Goal: Download file/media

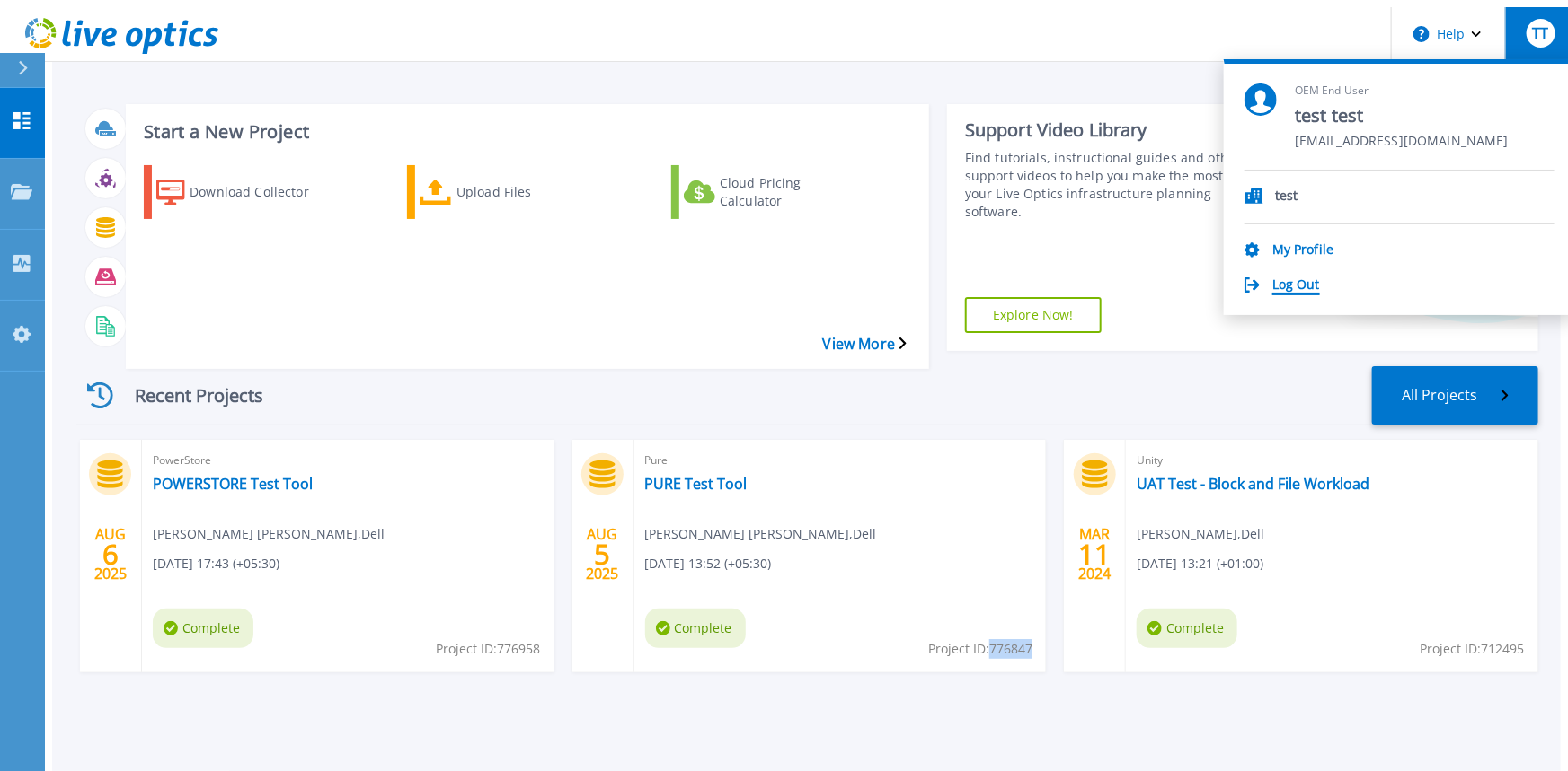
click at [1307, 277] on link "Log Out" at bounding box center [1295, 286] width 47 height 17
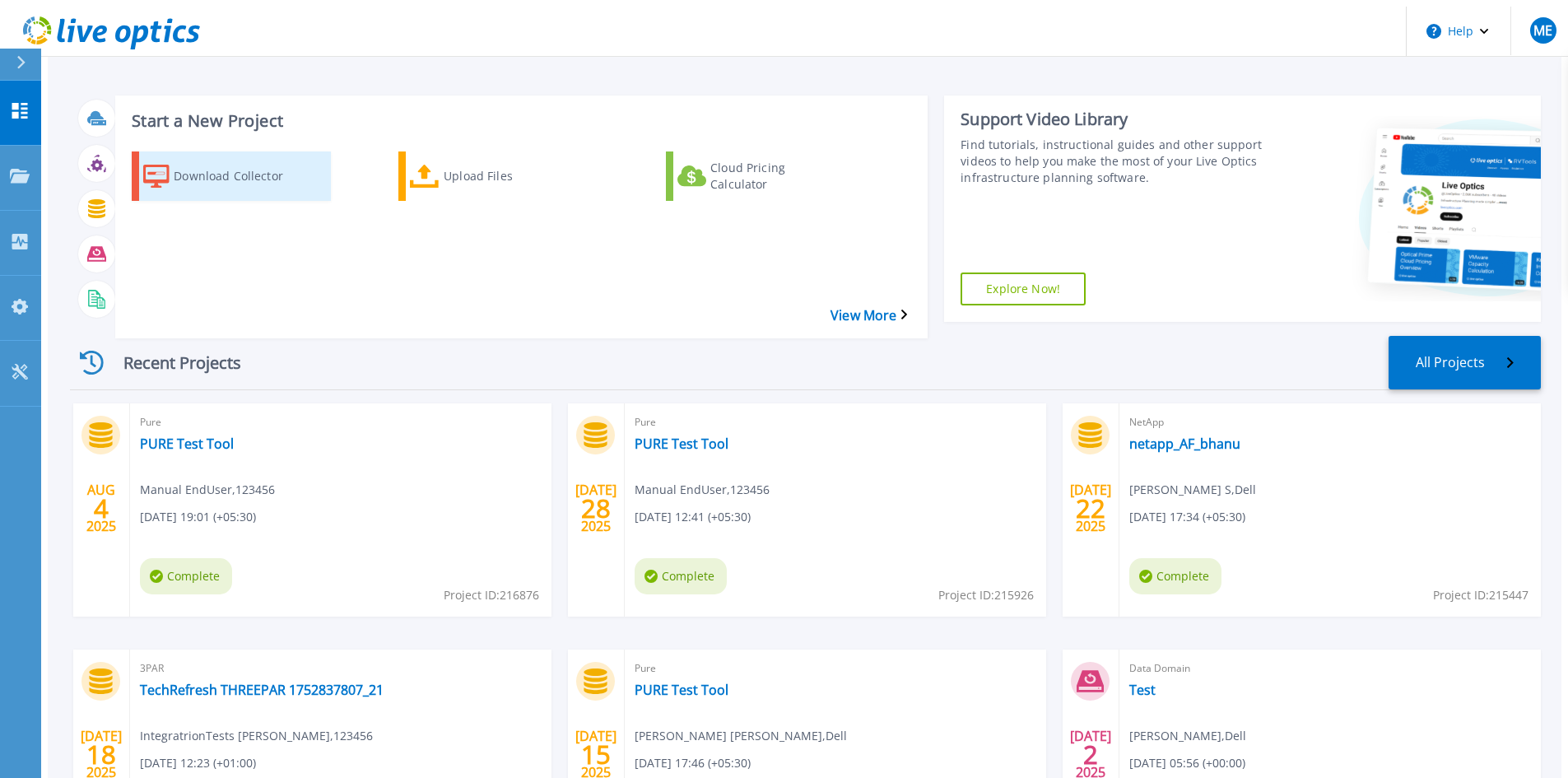
click at [226, 175] on div "Download Collector" at bounding box center [239, 176] width 132 height 41
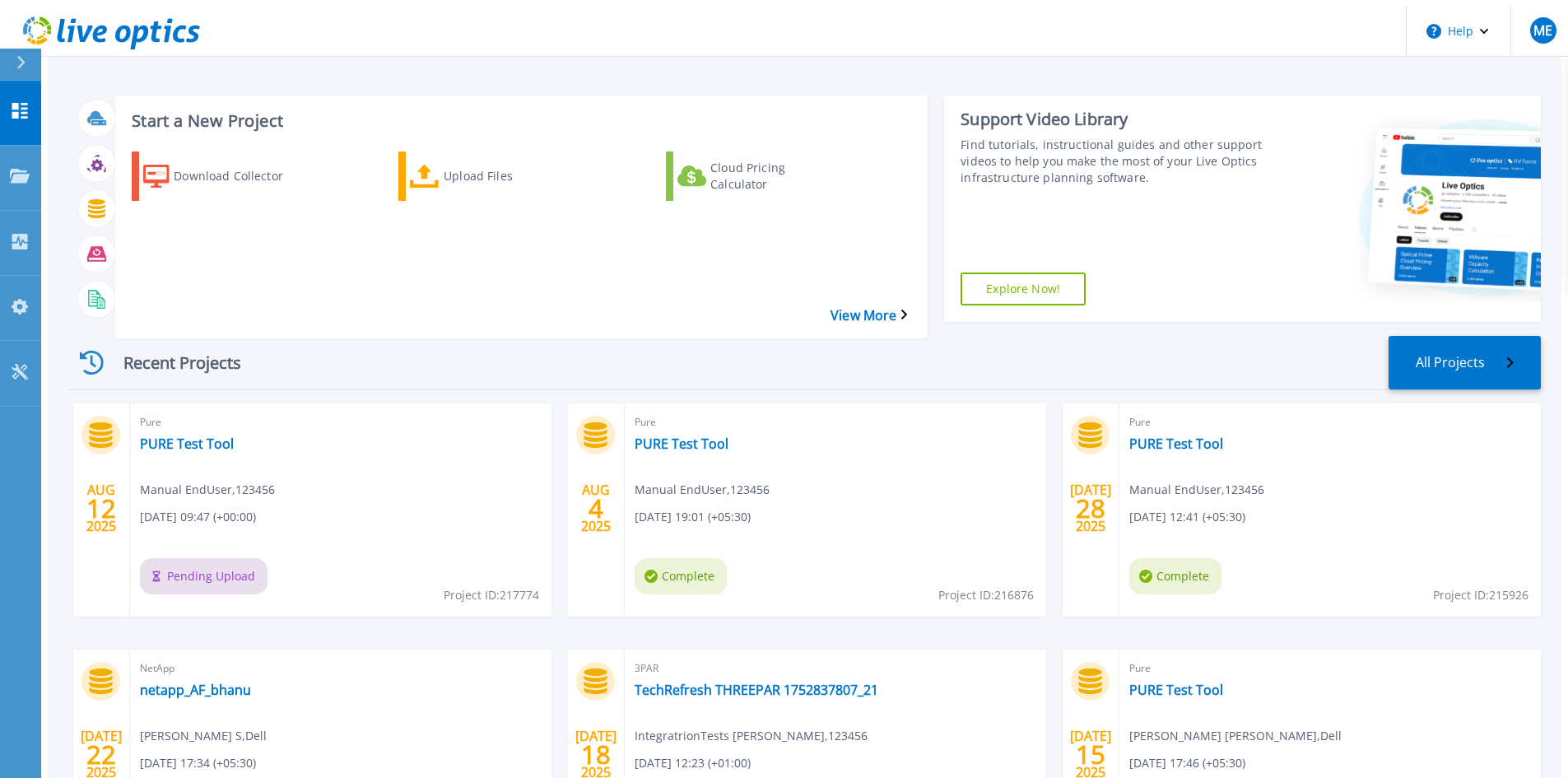
drag, startPoint x: 1184, startPoint y: 650, endPoint x: 1383, endPoint y: 700, distance: 205.2
click at [1383, 700] on div "Pure PURE Test Tool Syeda Rabiya Alam , Dell 07/15/2025, 17:46 (+05:30) Complet…" at bounding box center [1331, 756] width 422 height 214
click at [1549, 34] on div "ME" at bounding box center [1544, 31] width 27 height 27
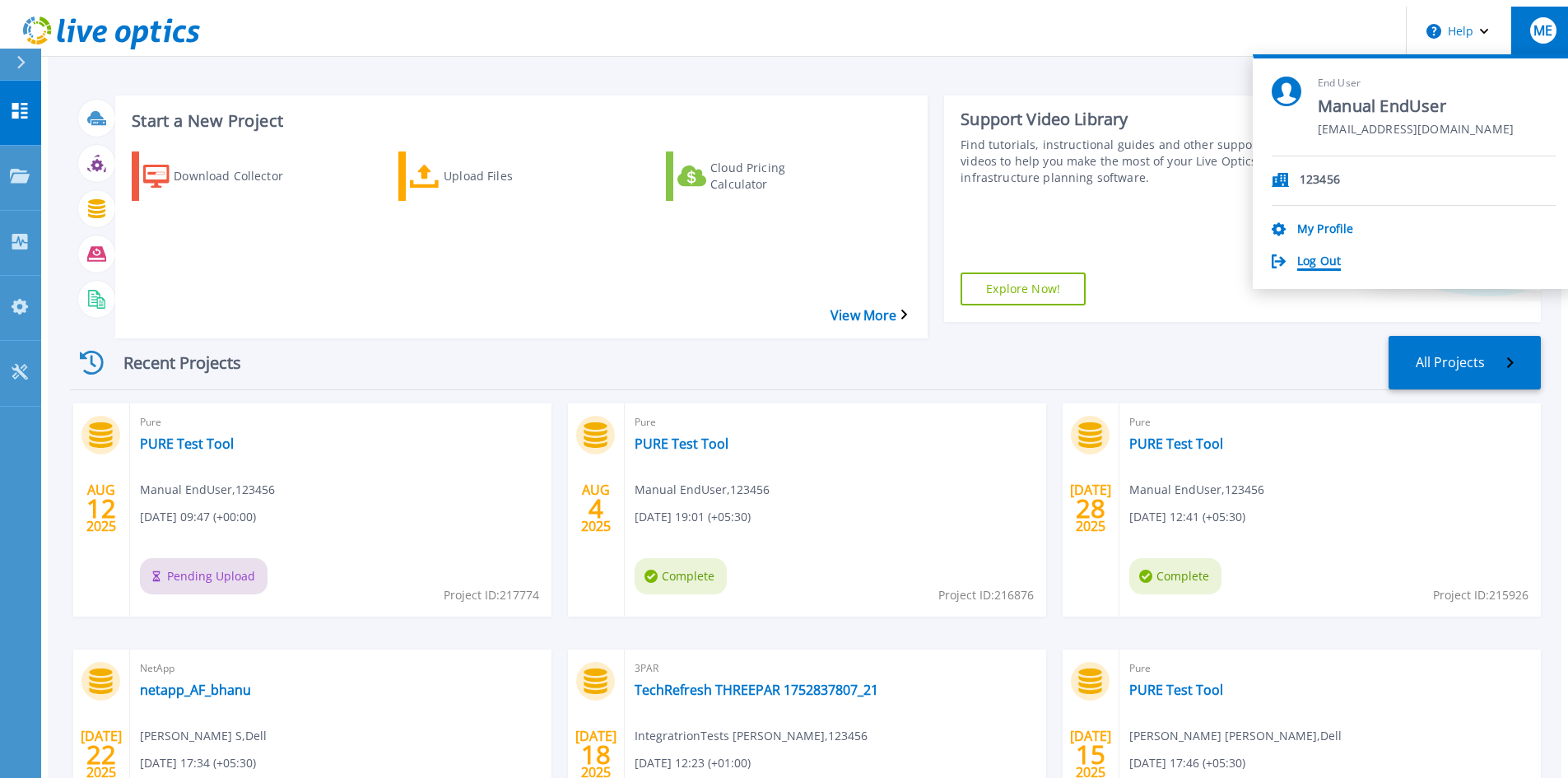
click at [1341, 254] on link "Log Out" at bounding box center [1319, 262] width 43 height 16
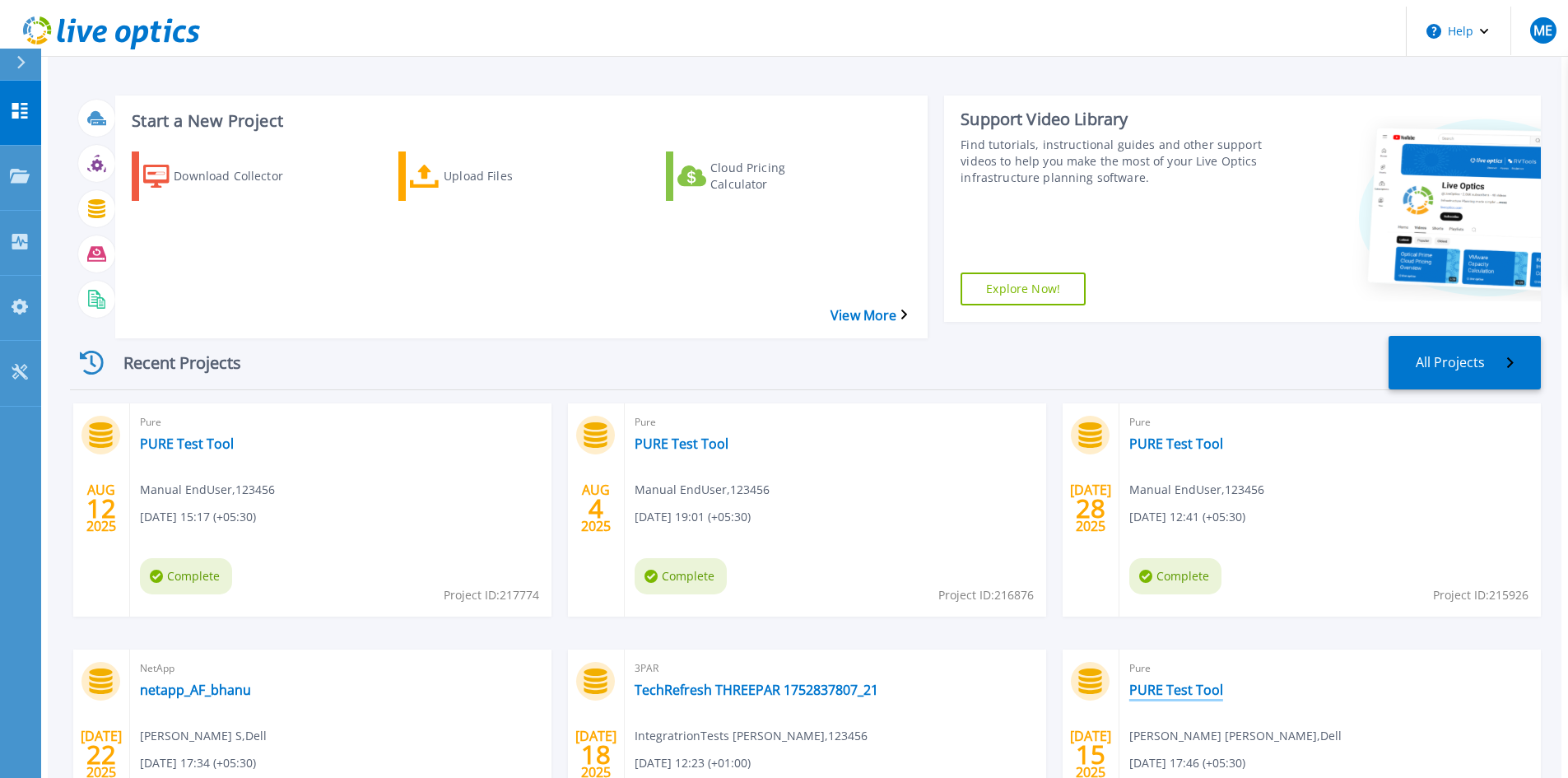
click at [1160, 682] on link "PURE Test Tool" at bounding box center [1176, 690] width 94 height 17
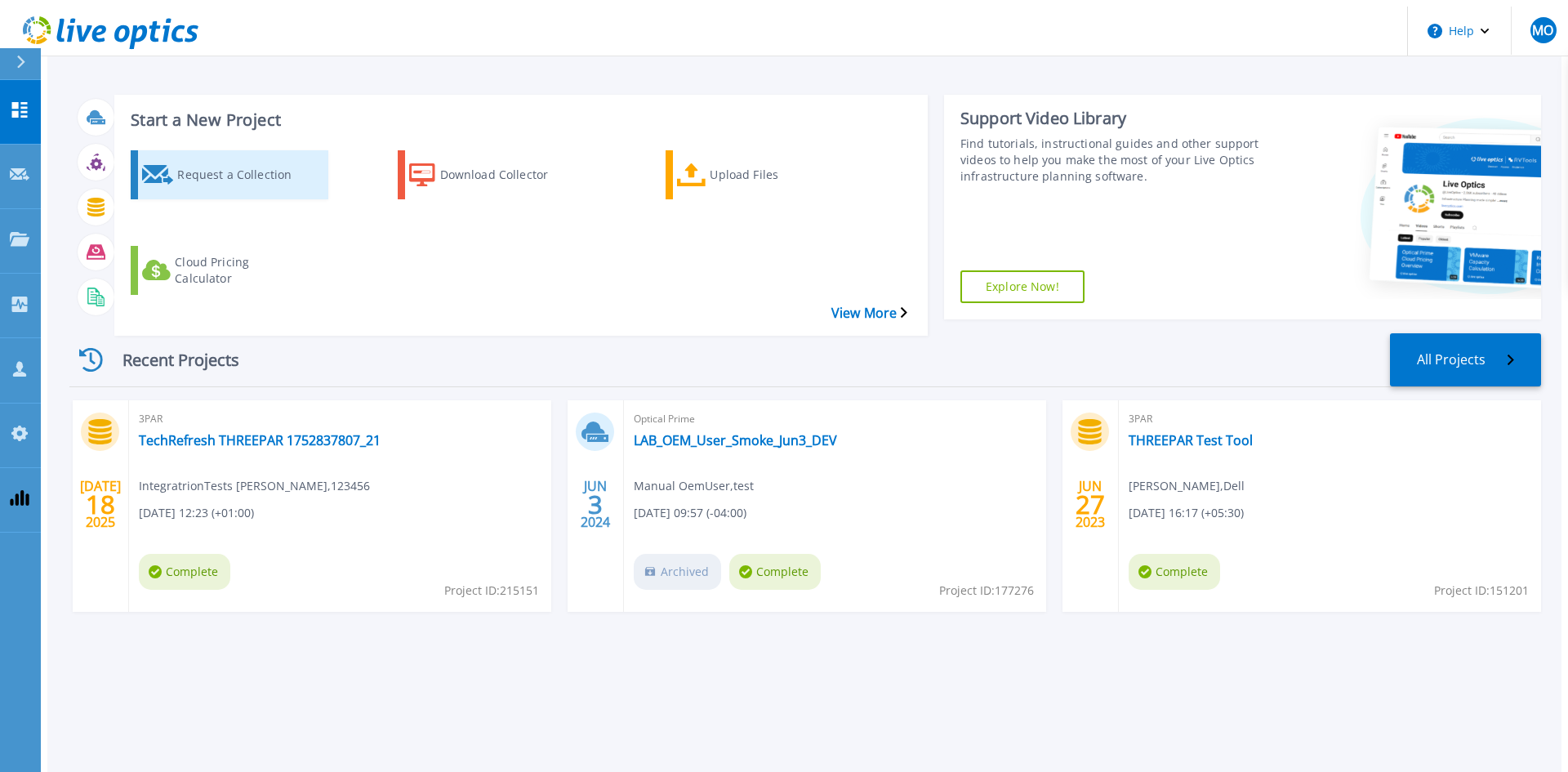
click at [208, 169] on div "Request a Collection" at bounding box center [243, 175] width 131 height 40
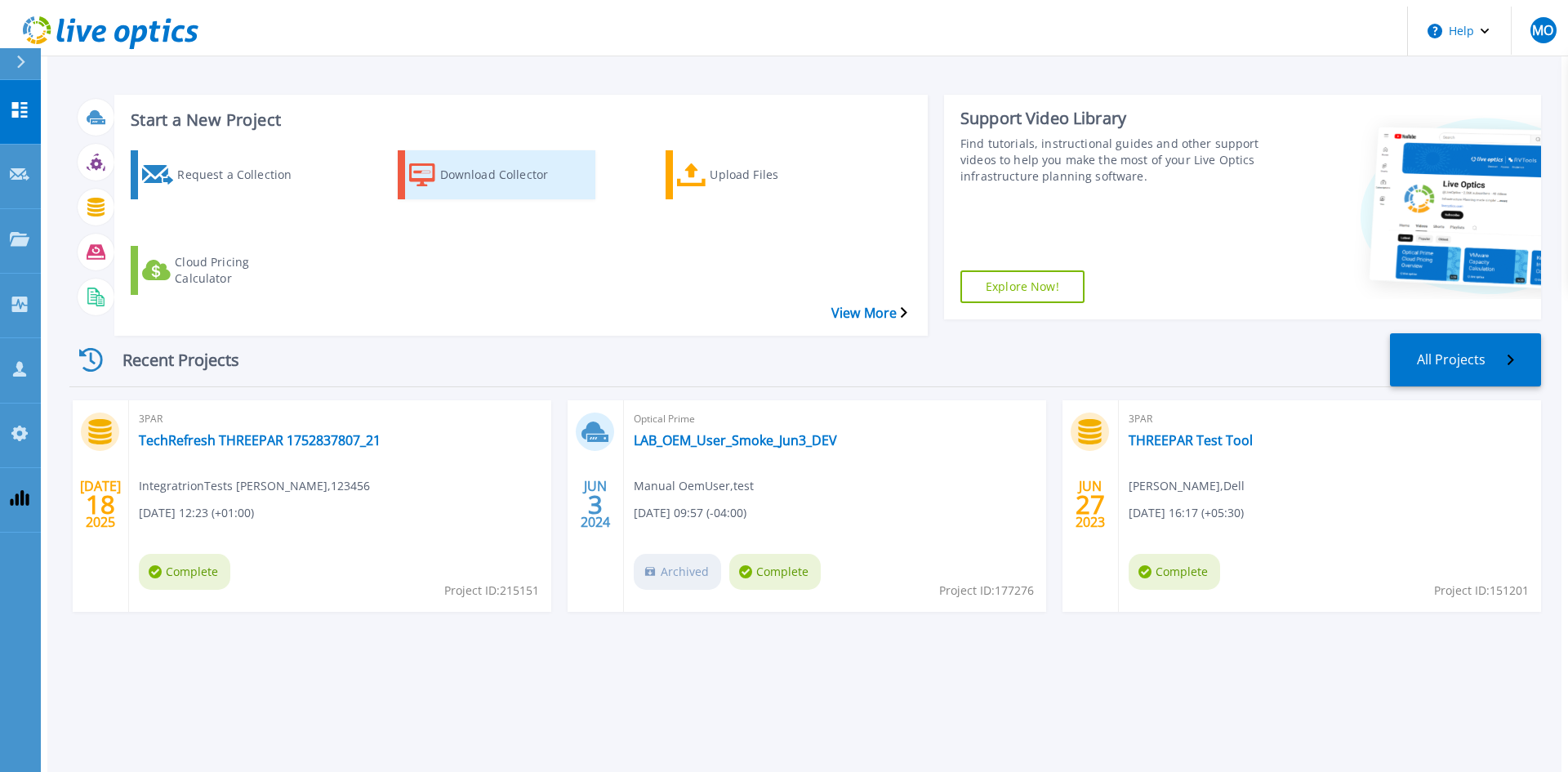
click at [454, 168] on div "Download Collector" at bounding box center [505, 175] width 131 height 40
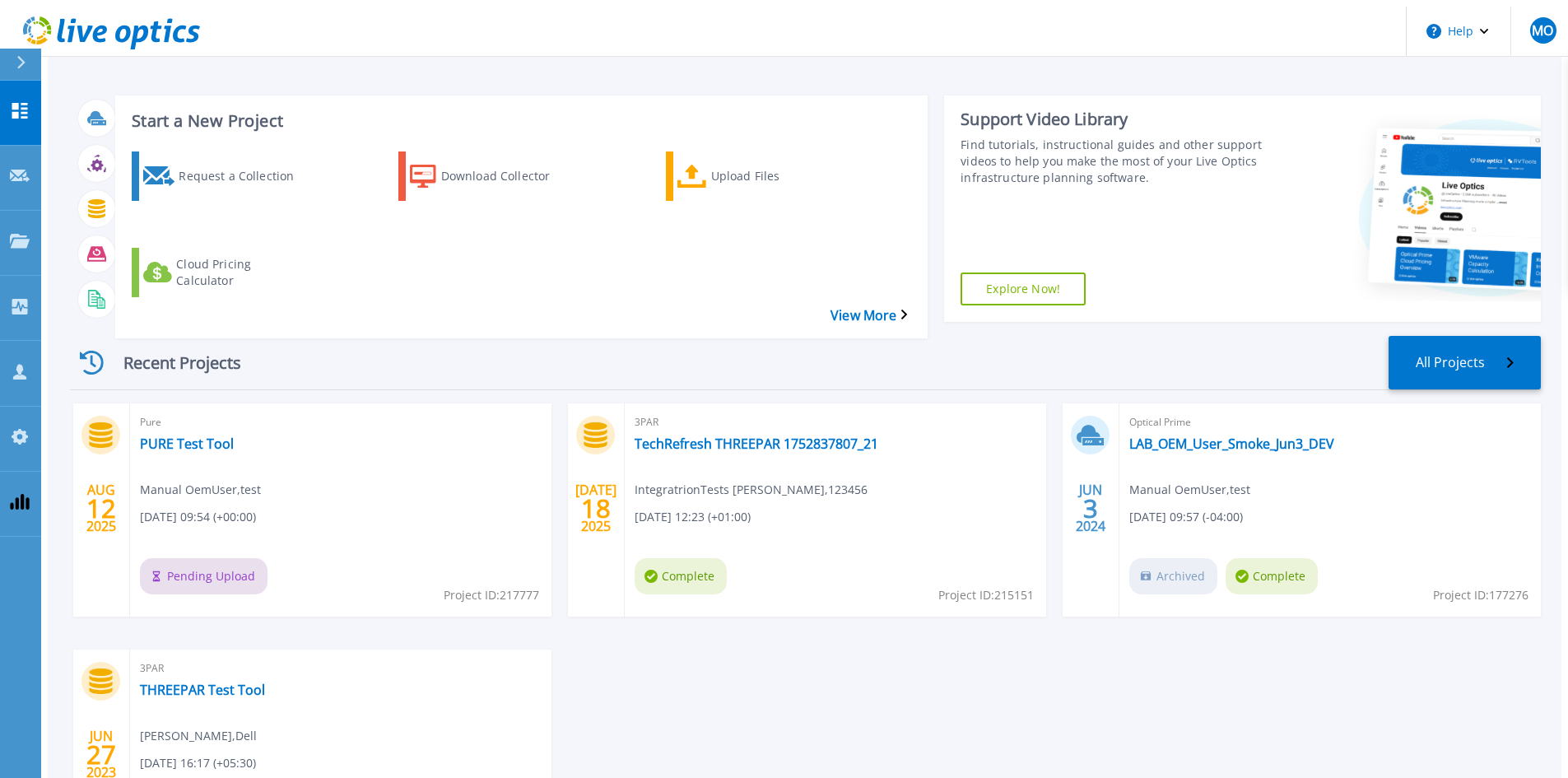
click at [507, 587] on span "Project ID: 217777" at bounding box center [492, 595] width 96 height 18
copy span "217777"
click at [194, 436] on link "PURE Test Tool" at bounding box center [187, 444] width 94 height 17
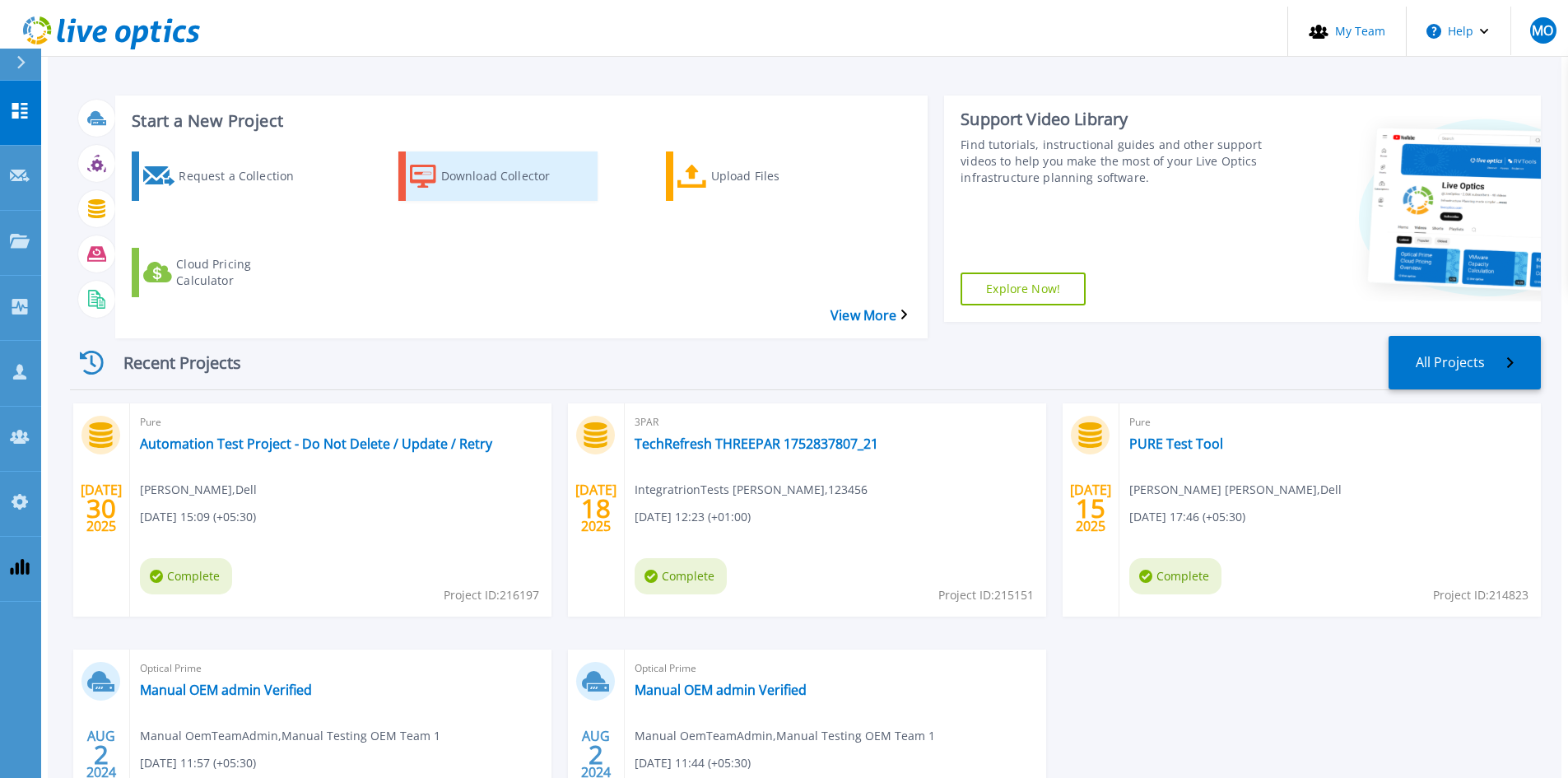
click at [485, 168] on div "Download Collector" at bounding box center [507, 176] width 132 height 41
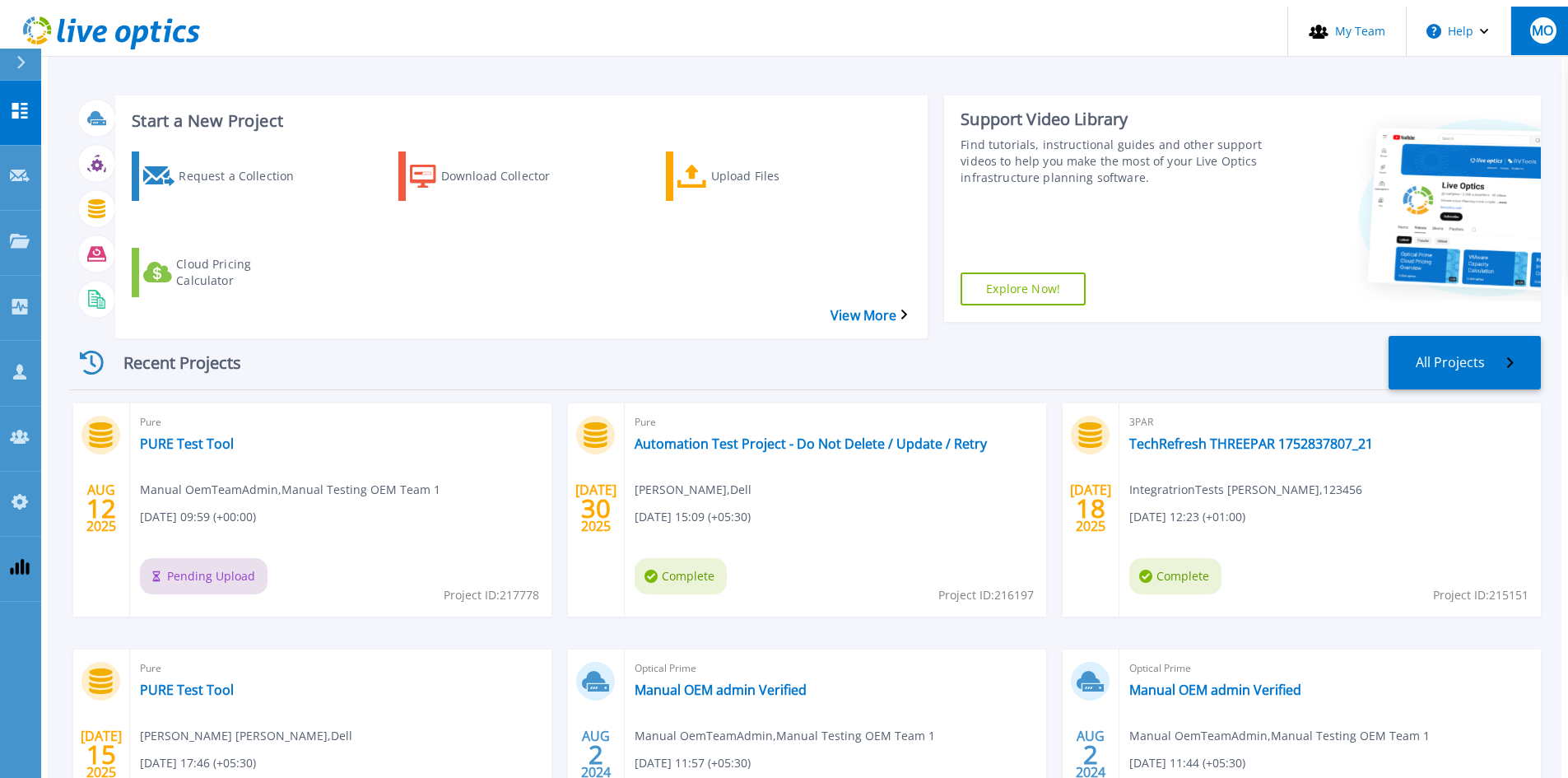
click at [1520, 19] on button "MO" at bounding box center [1542, 30] width 64 height 49
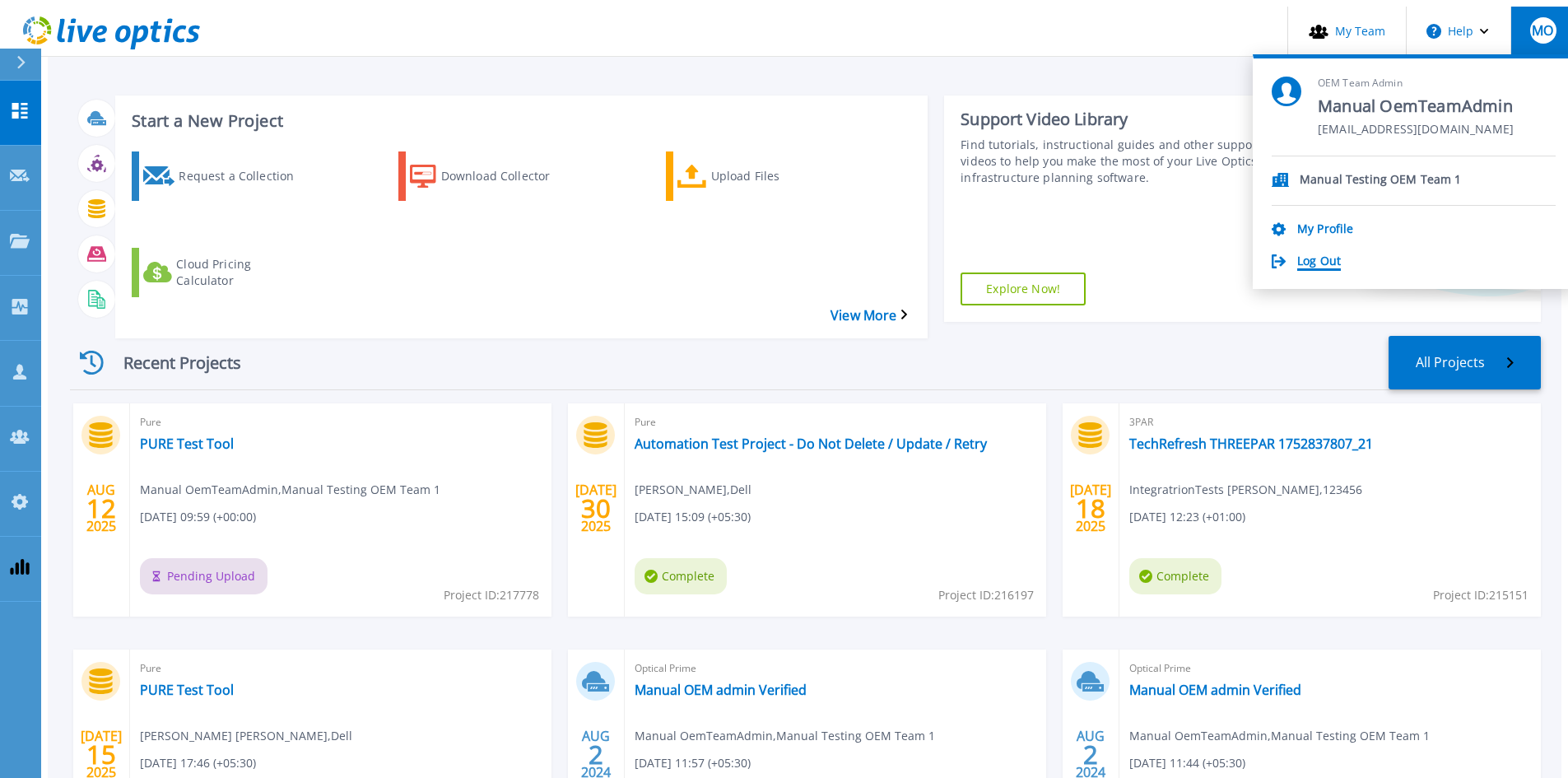
click at [1341, 254] on link "Log Out" at bounding box center [1319, 262] width 43 height 16
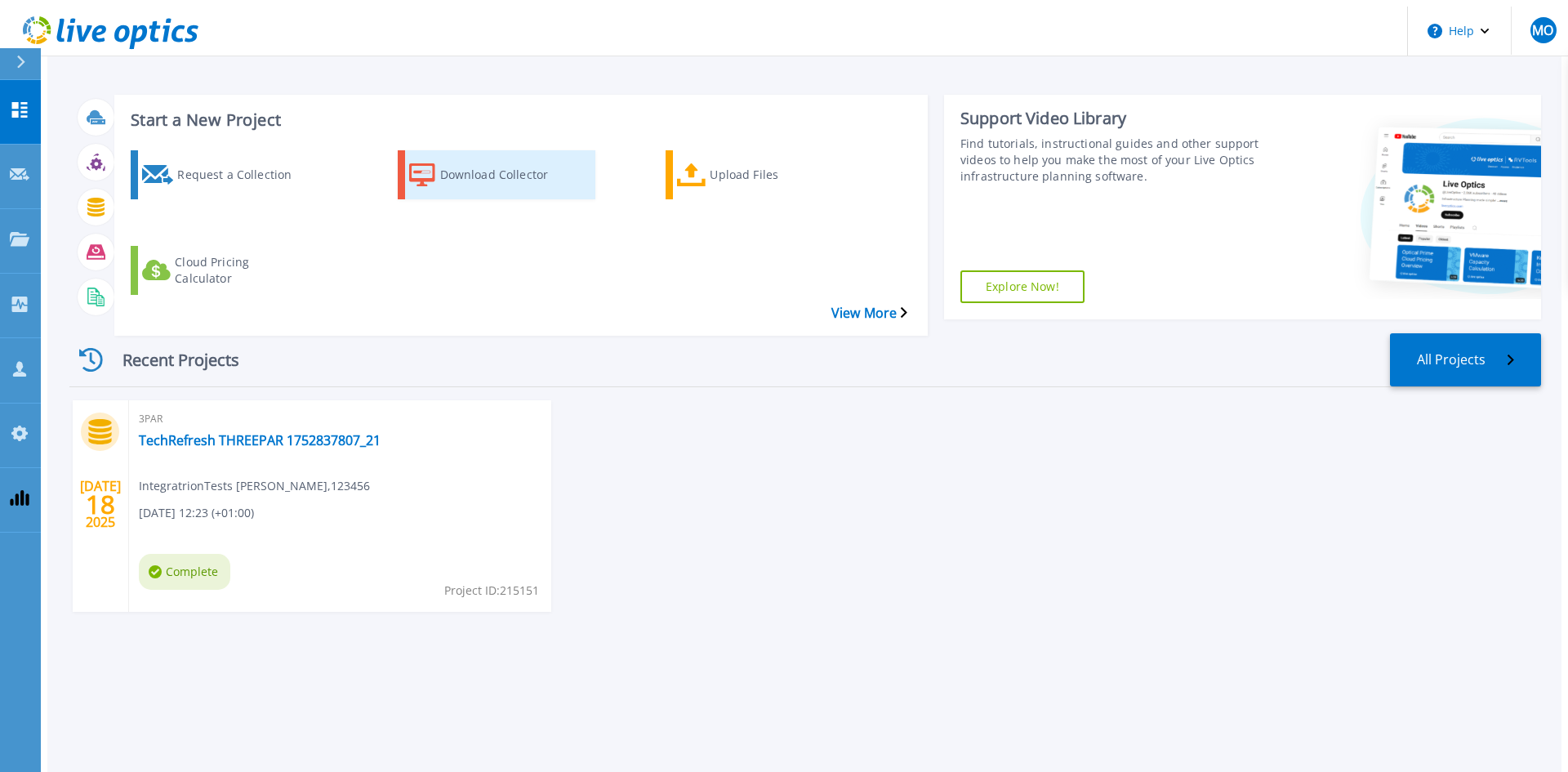
click at [512, 155] on div "Download Collector" at bounding box center [505, 175] width 131 height 40
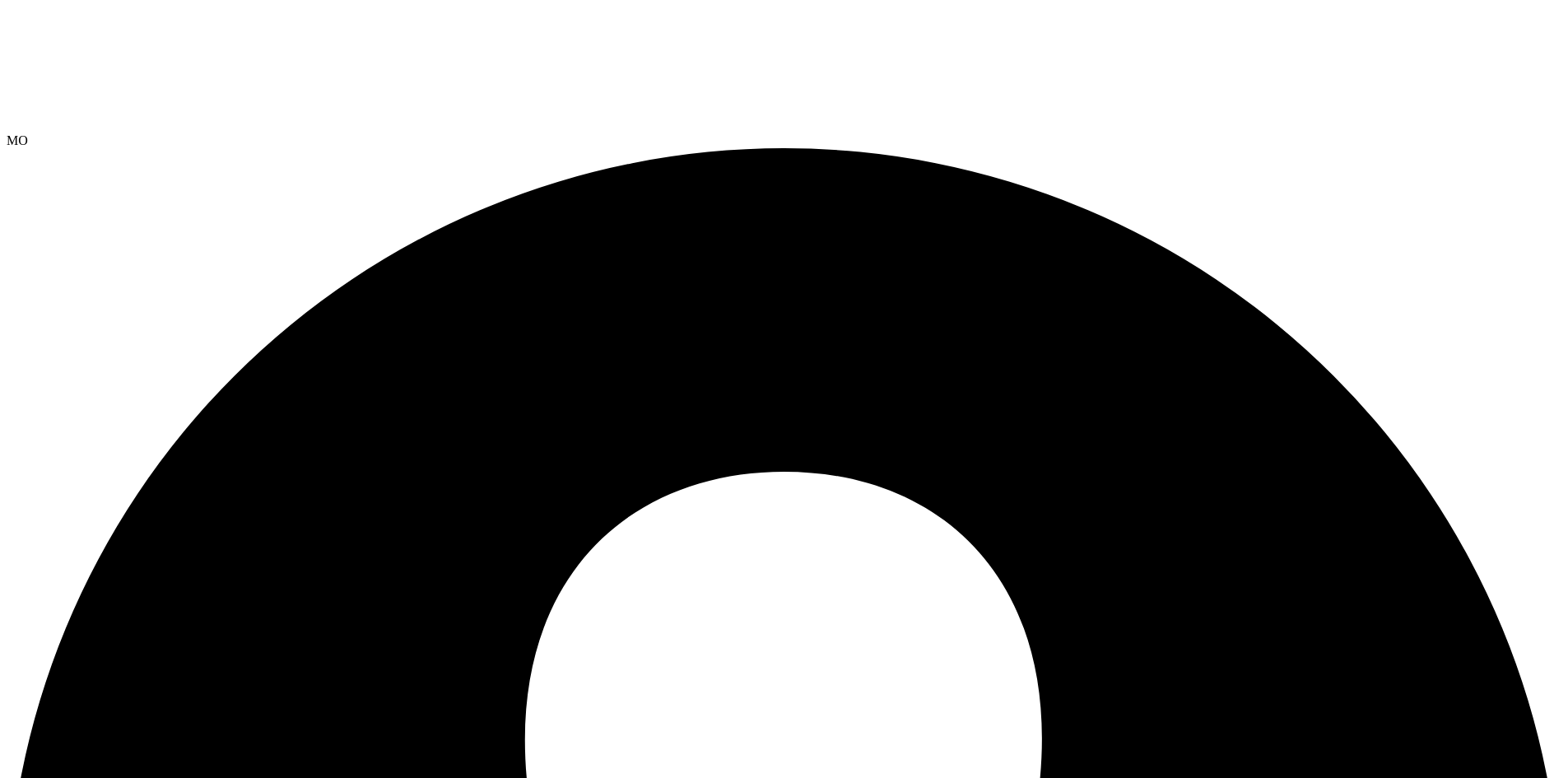
click at [1553, 134] on div "MO" at bounding box center [784, 141] width 1556 height 15
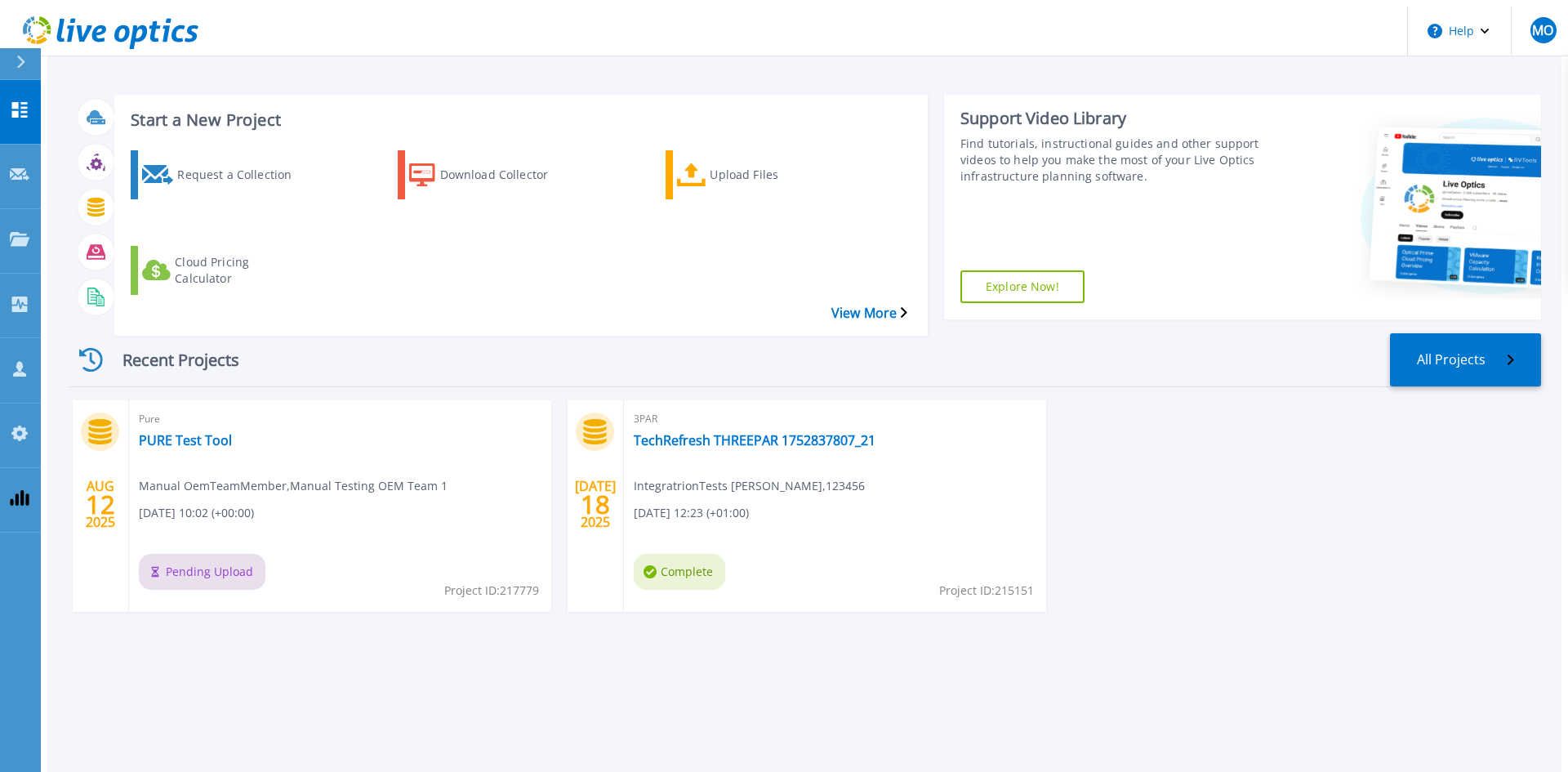
click at [517, 582] on span "Project ID: 217779" at bounding box center [492, 591] width 95 height 18
copy span "217779"
click at [187, 433] on link "PURE Test Tool" at bounding box center [185, 441] width 93 height 17
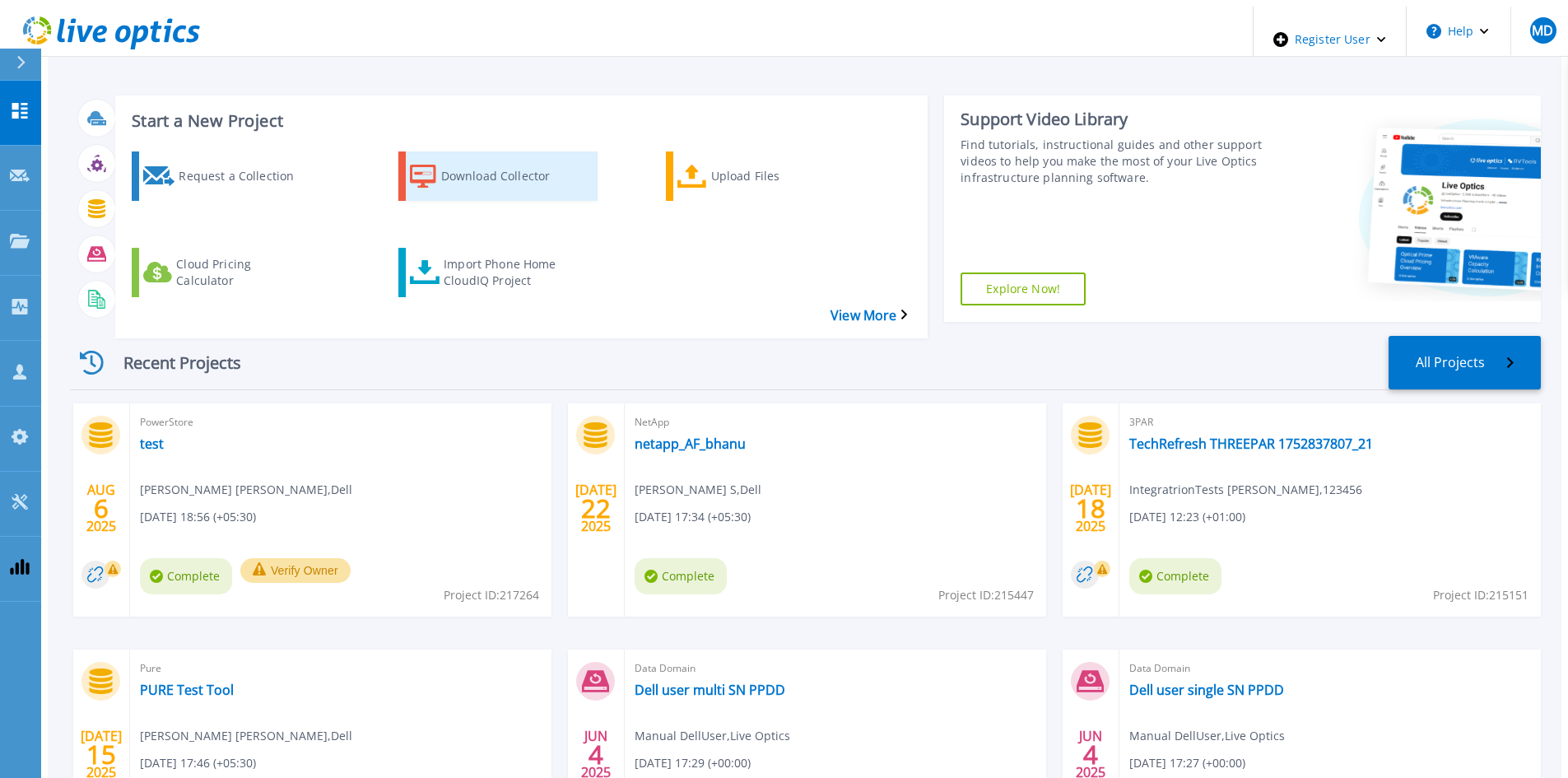
click at [456, 156] on div "Download Collector" at bounding box center [507, 176] width 132 height 41
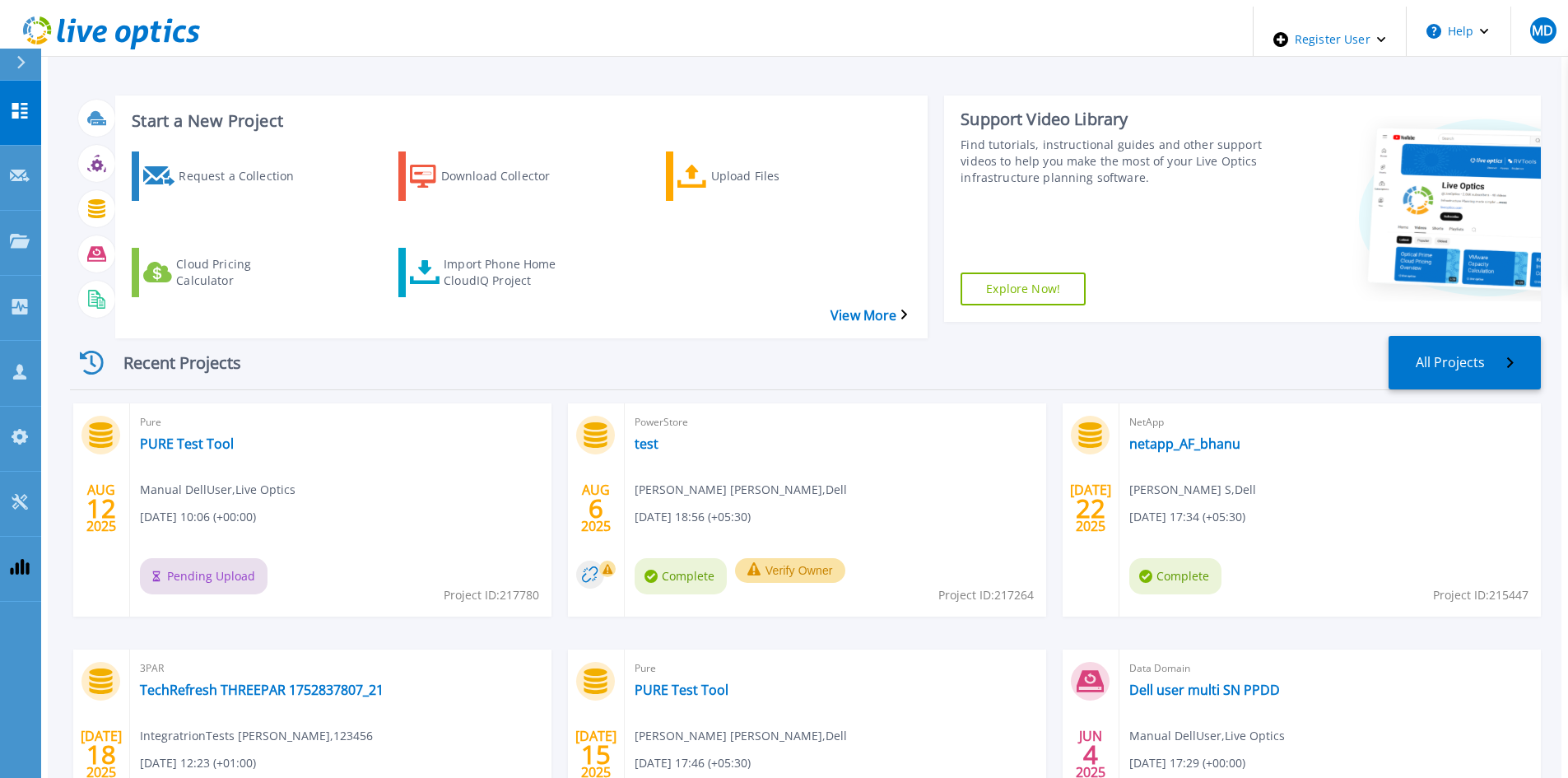
click at [509, 587] on span "Project ID: 217780" at bounding box center [492, 595] width 96 height 18
click at [510, 587] on span "Project ID: 217780" at bounding box center [492, 595] width 96 height 18
copy span "217780"
click at [130, 403] on div "Pure PURE Test Tool Manual DellUser , Live Optics 08/12/2025, 10:06 (+00:00) Pe…" at bounding box center [341, 510] width 422 height 214
click at [145, 436] on link "PURE Test Tool" at bounding box center [187, 444] width 94 height 17
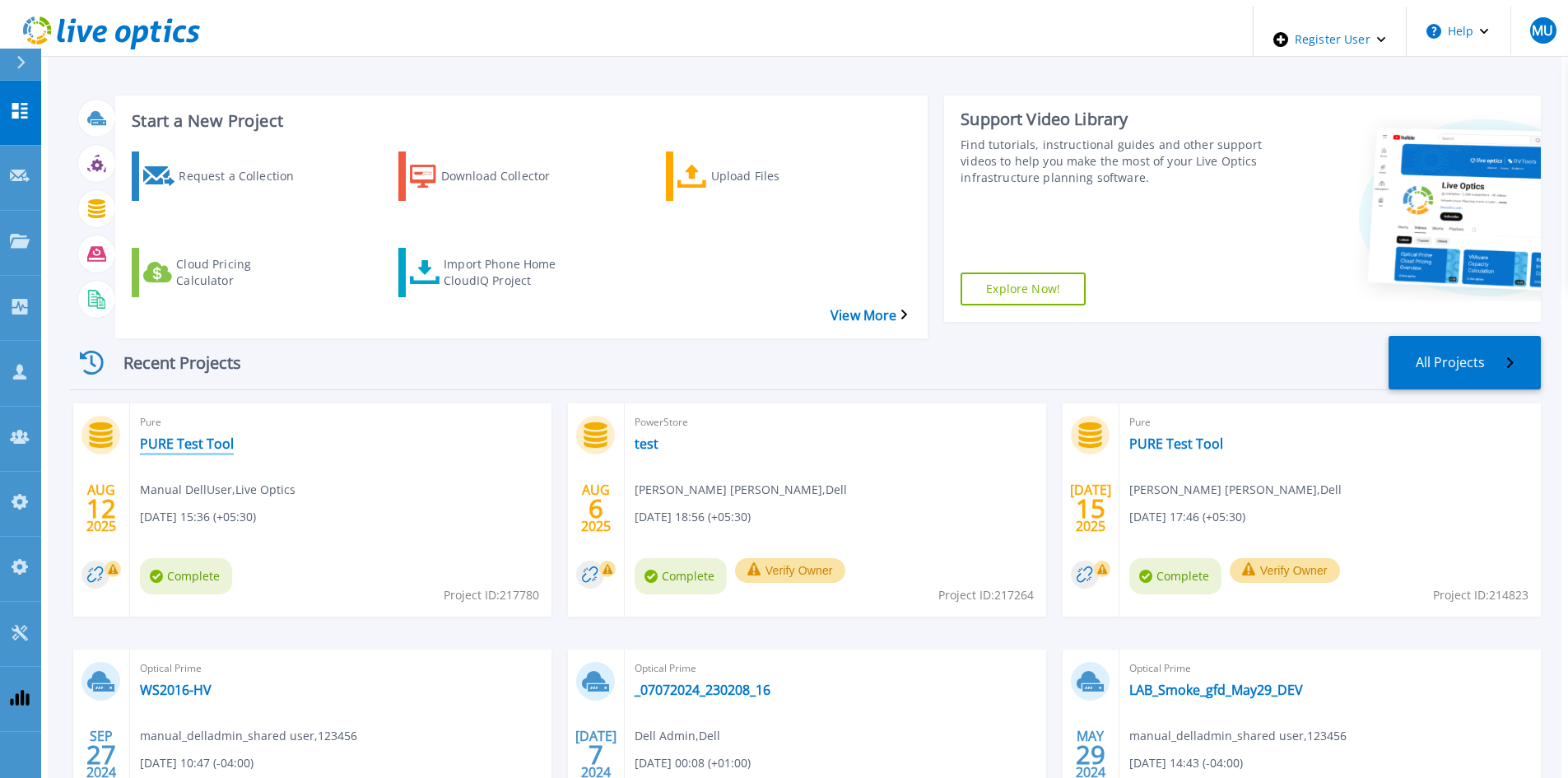
click at [184, 436] on link "PURE Test Tool" at bounding box center [187, 444] width 94 height 17
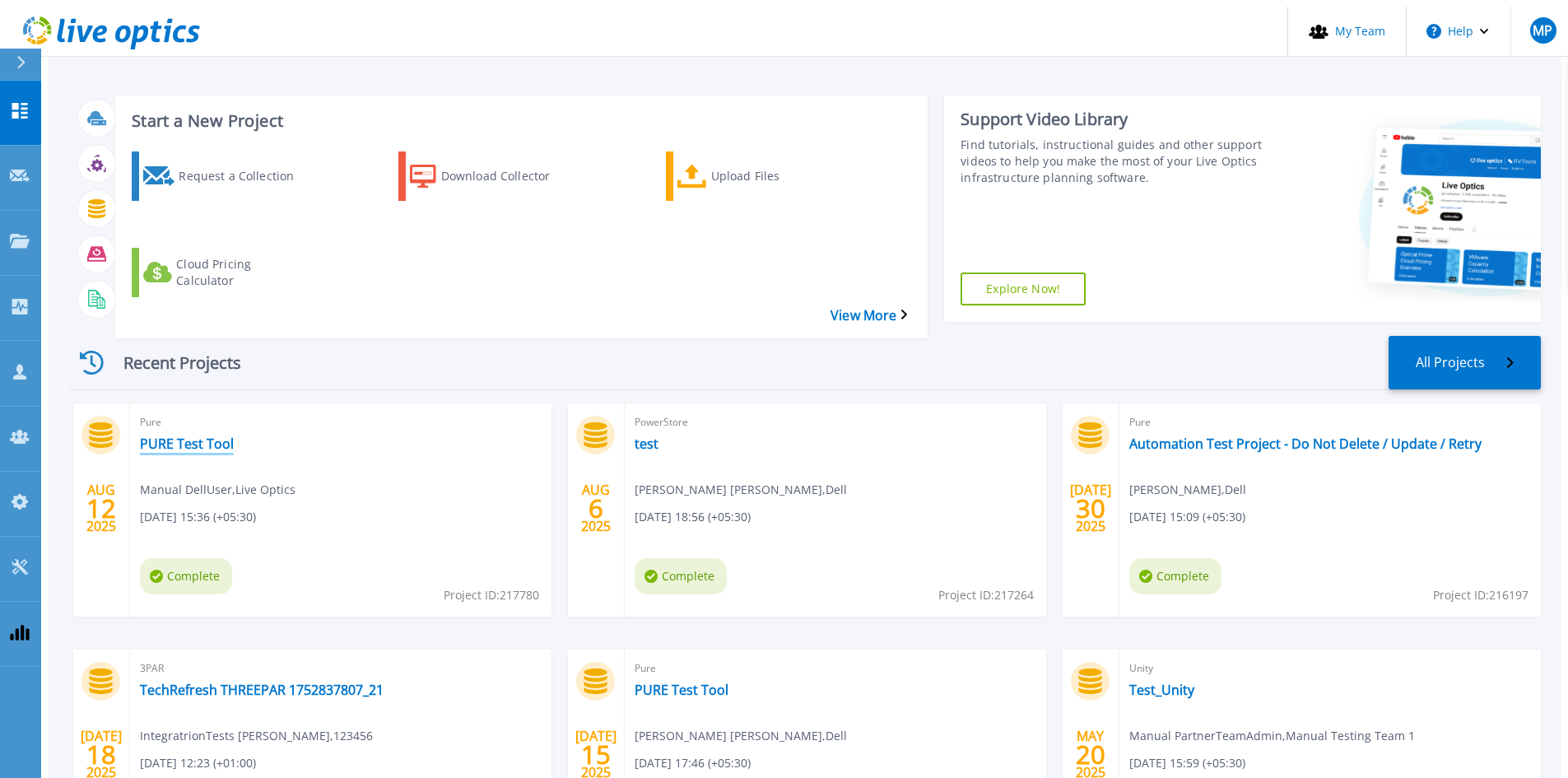
click at [192, 436] on link "PURE Test Tool" at bounding box center [187, 444] width 94 height 17
click at [696, 682] on link "PURE Test Tool" at bounding box center [682, 690] width 94 height 17
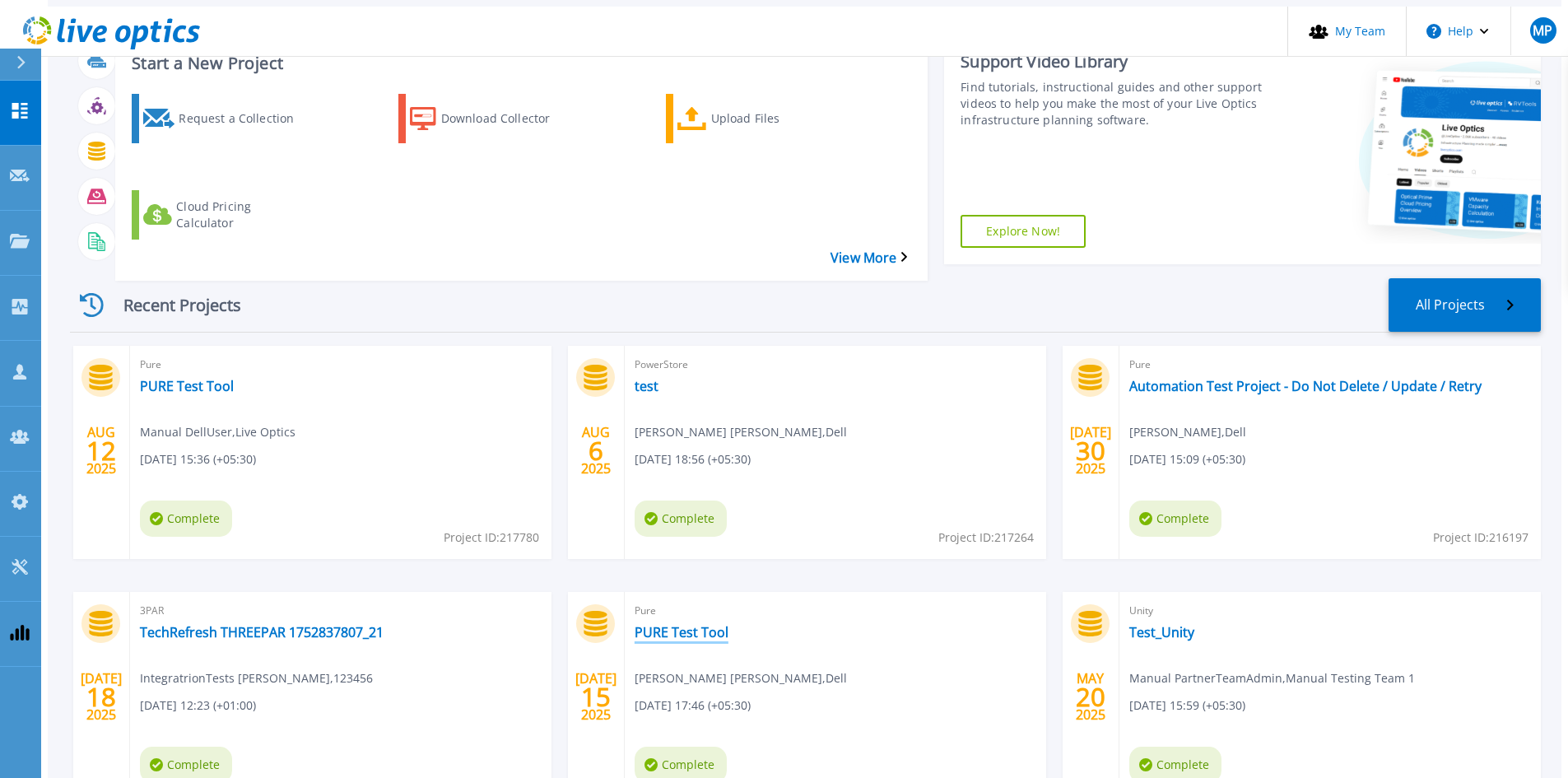
scroll to position [134, 0]
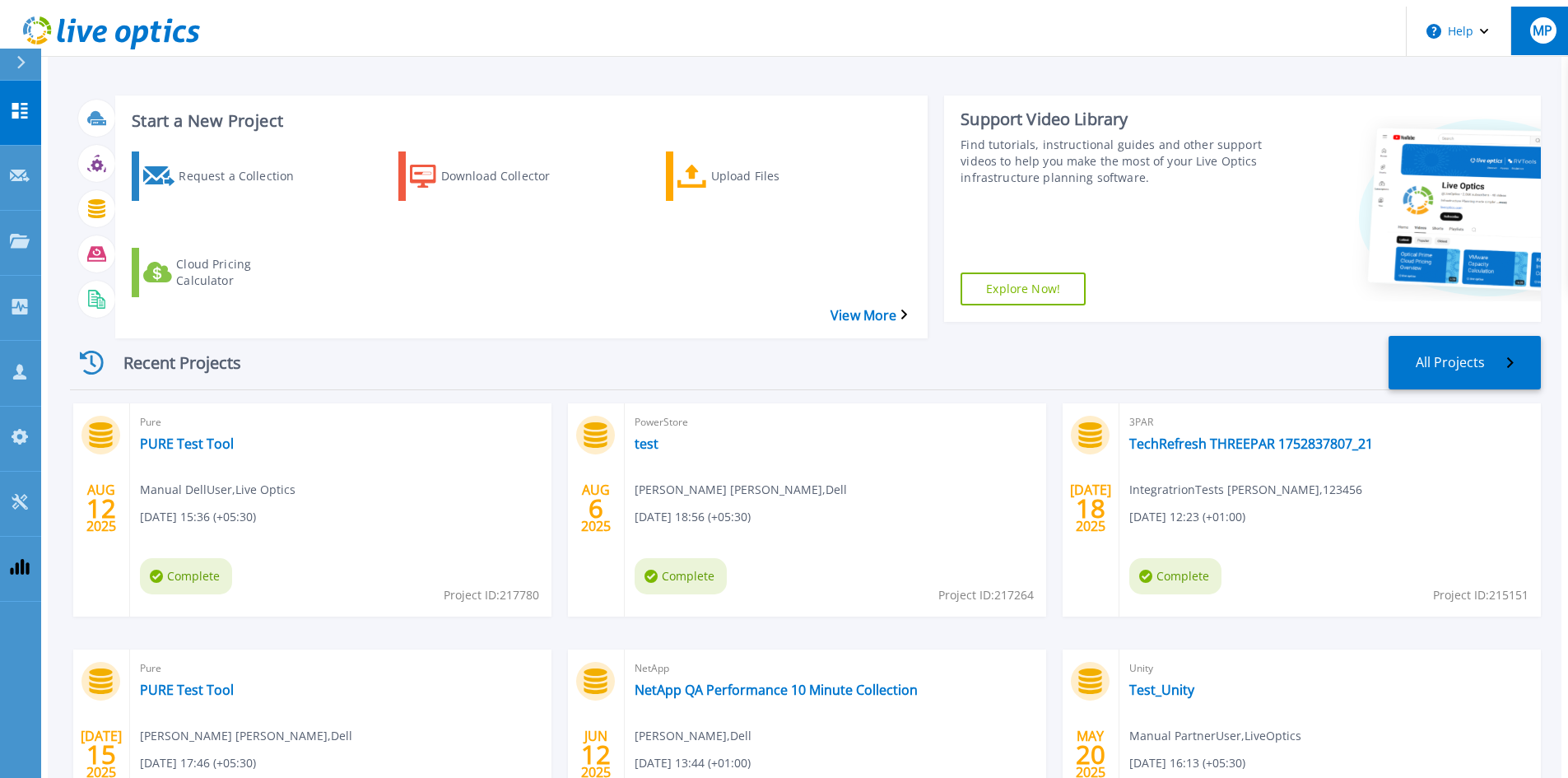
click at [1525, 41] on button "MP" at bounding box center [1542, 30] width 64 height 49
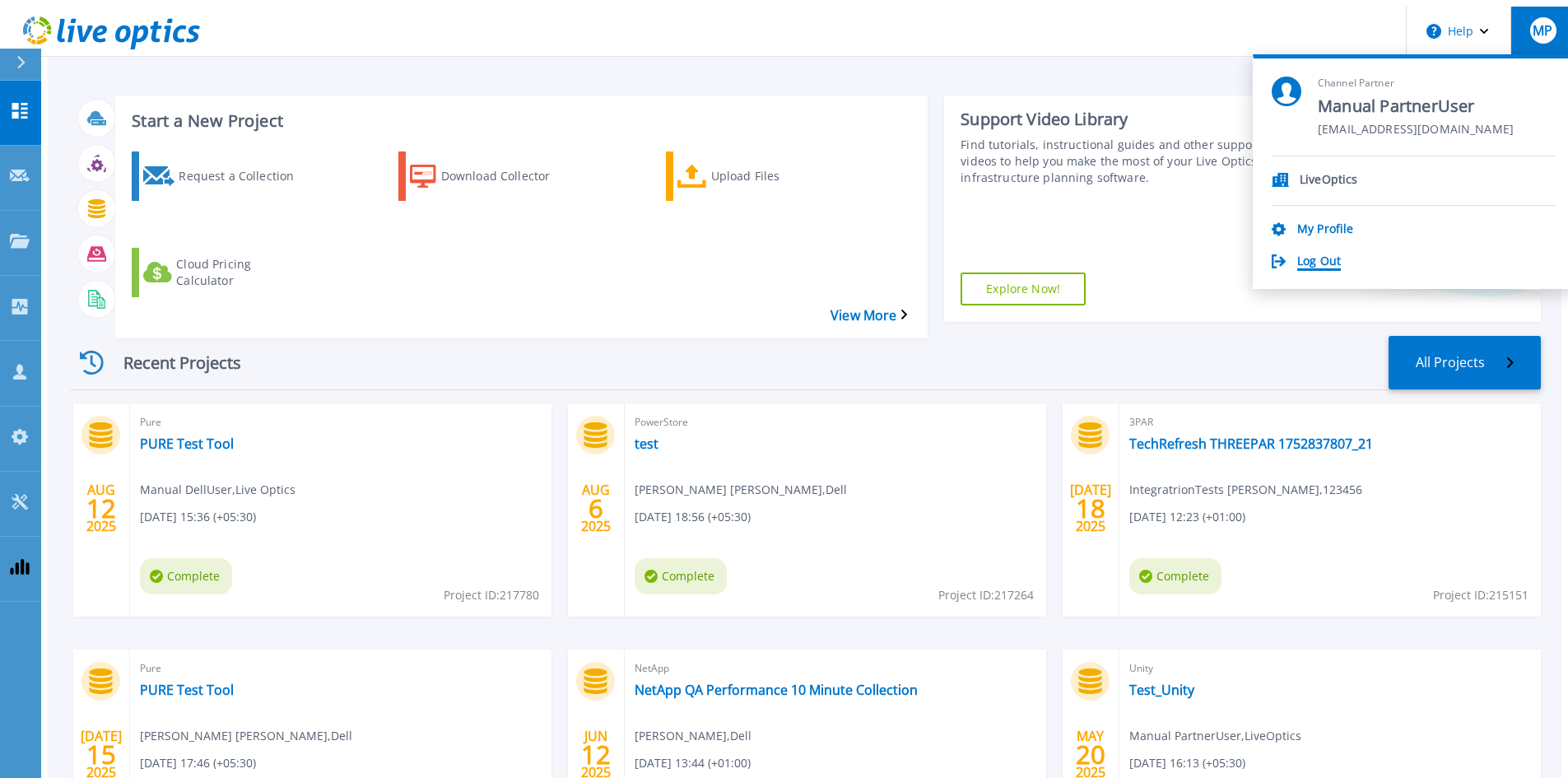
click at [1341, 254] on link "Log Out" at bounding box center [1319, 262] width 43 height 16
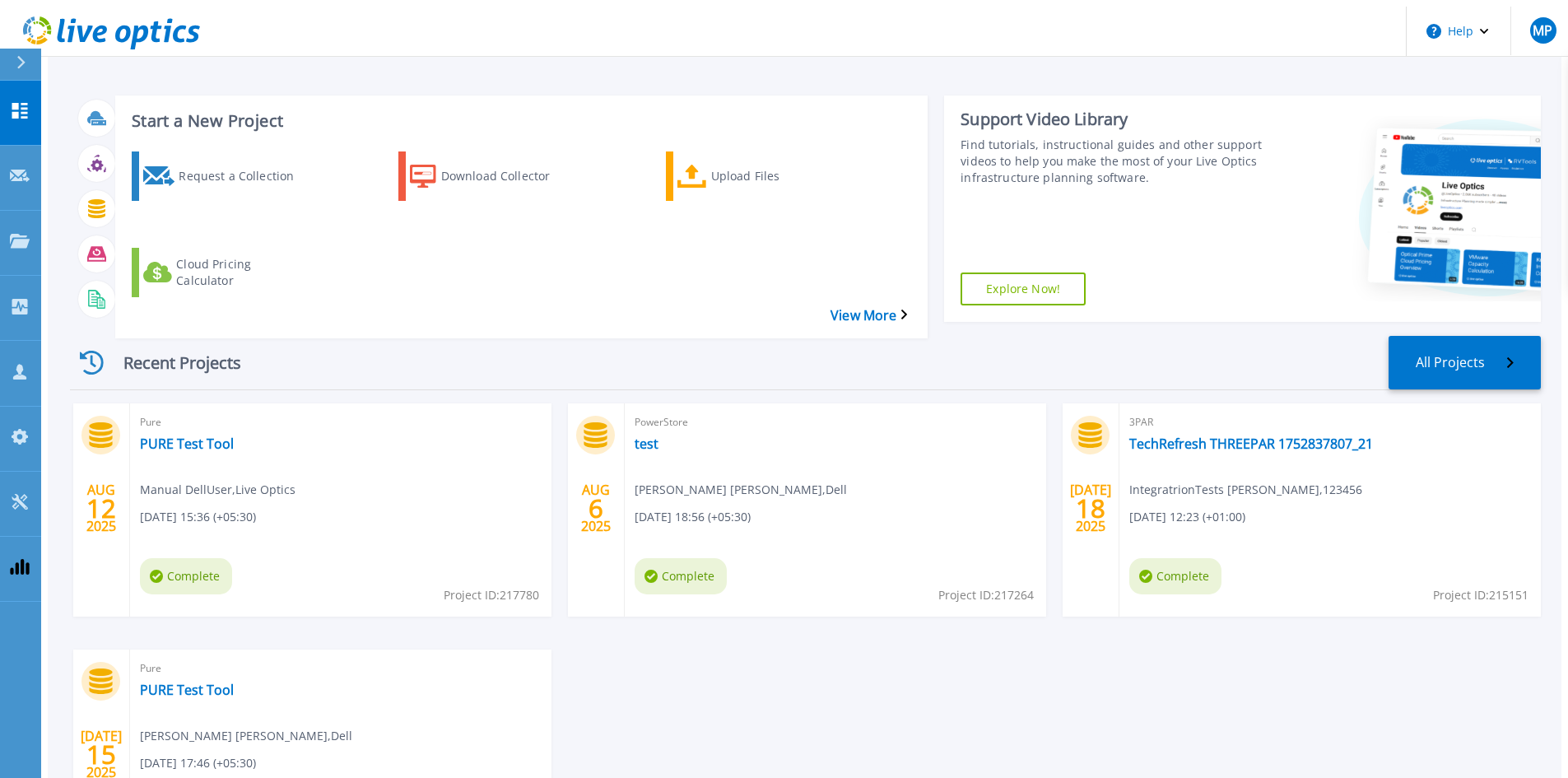
click at [501, 587] on span "Project ID: 217780" at bounding box center [492, 595] width 96 height 18
copy span "217780"
click at [1537, 24] on span "MP" at bounding box center [1542, 30] width 19 height 13
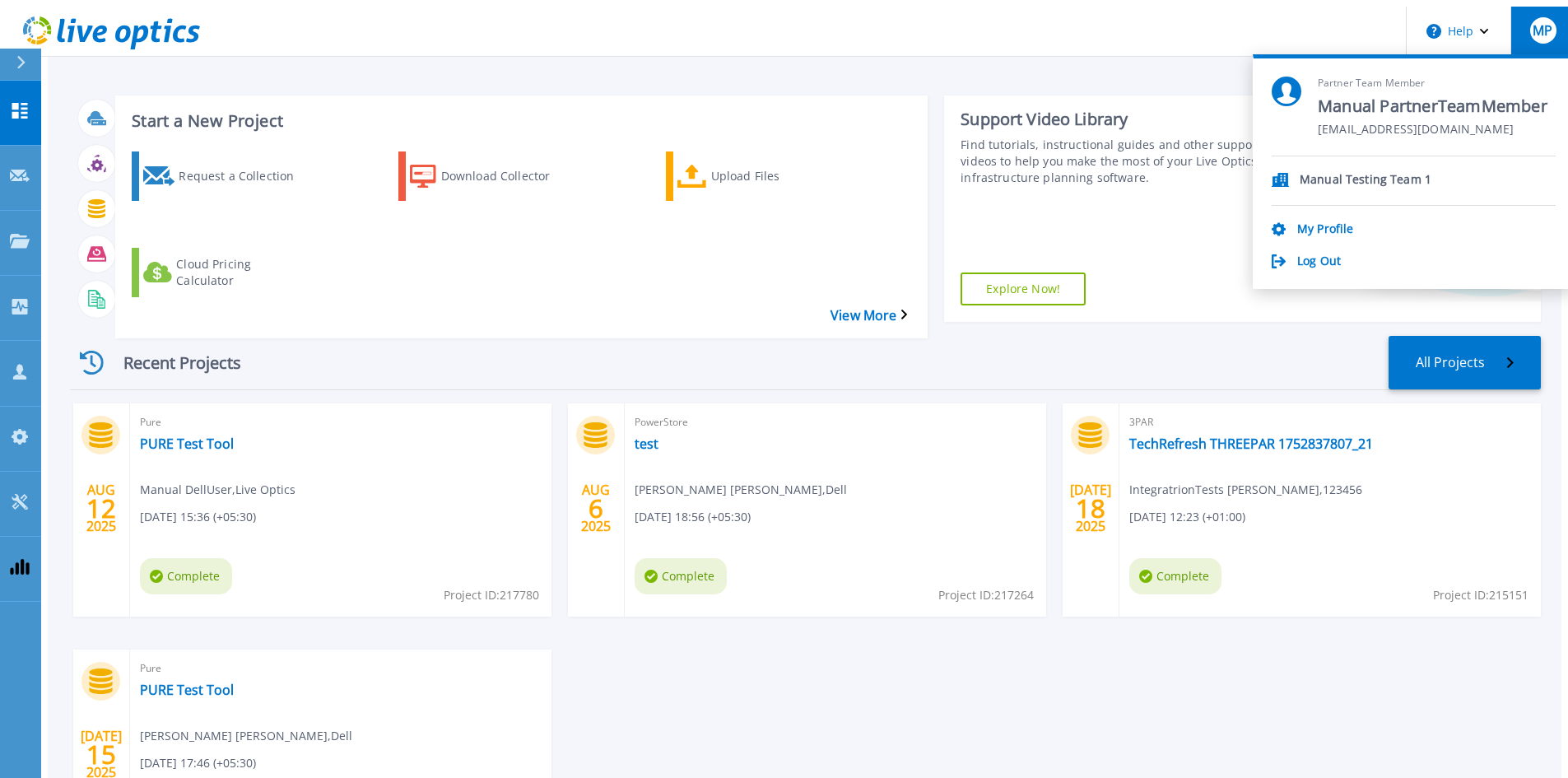
click at [1359, 263] on section "Partner Team Member Manual PartnerTeamMember manual_partnerteammember_shared@li…" at bounding box center [1413, 171] width 322 height 235
click at [1341, 254] on link "Log Out" at bounding box center [1319, 262] width 43 height 16
